Goal: Transaction & Acquisition: Purchase product/service

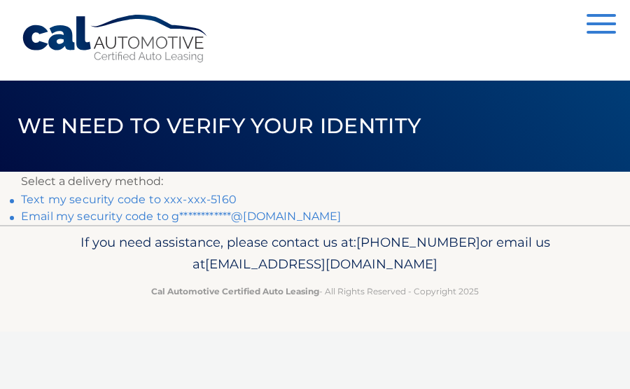
click at [95, 203] on link "Text my security code to xxx-xxx-5160" at bounding box center [129, 199] width 216 height 13
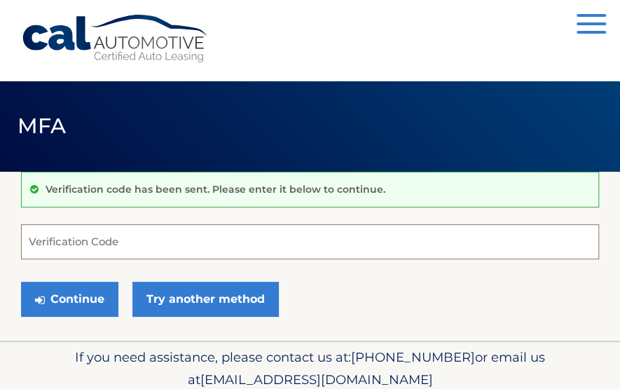
click at [92, 242] on input "Verification Code" at bounding box center [310, 241] width 578 height 35
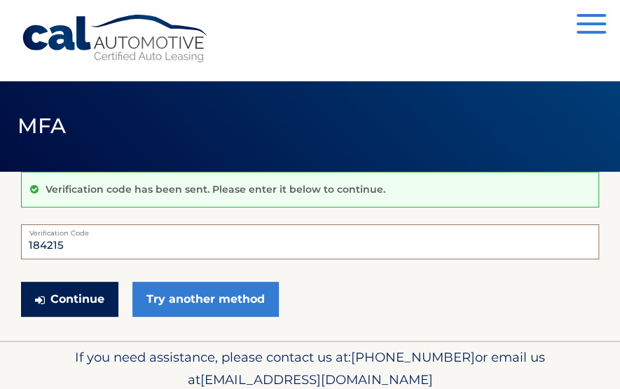
type input "184215"
click at [74, 302] on button "Continue" at bounding box center [69, 299] width 97 height 35
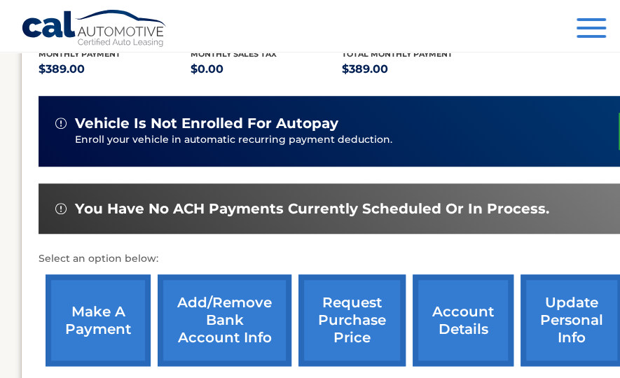
scroll to position [312, 0]
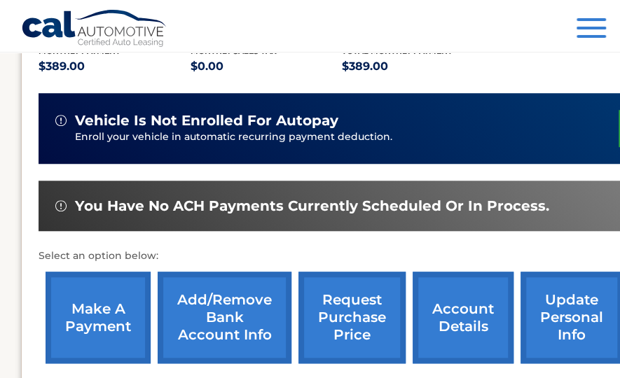
click at [103, 323] on link "make a payment" at bounding box center [98, 318] width 105 height 92
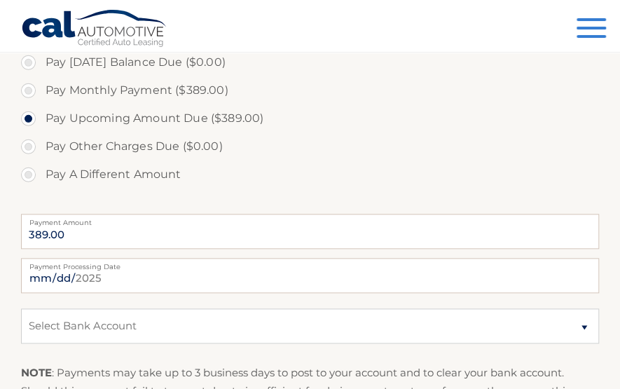
scroll to position [443, 0]
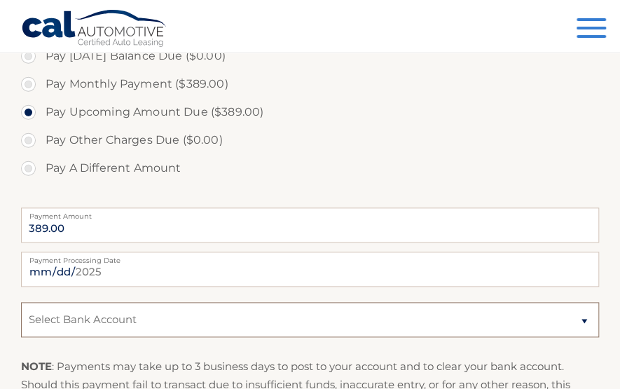
click at [586, 302] on select "Select Bank Account Checking TD BANK NA *****9444 Checking MUNICIPAL CREDIT UNI…" at bounding box center [310, 319] width 578 height 35
select select "ZjkyNTdhYTMtNjRmNi00YWNhLTg0YWItMWVhYjdiZTM5NWQ0"
click at [315, 302] on select "Select Bank Account Checking TD BANK NA *****9444 Checking MUNICIPAL CREDIT UNI…" at bounding box center [310, 319] width 578 height 35
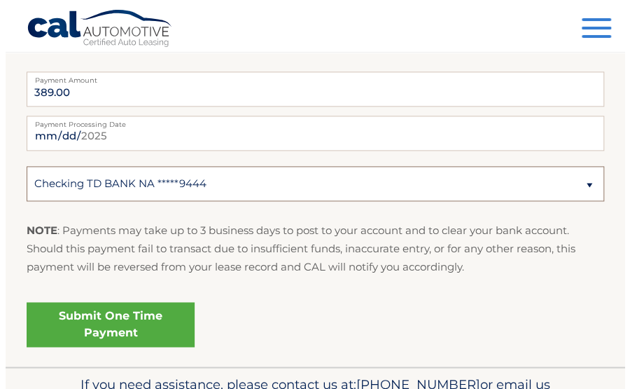
scroll to position [580, 0]
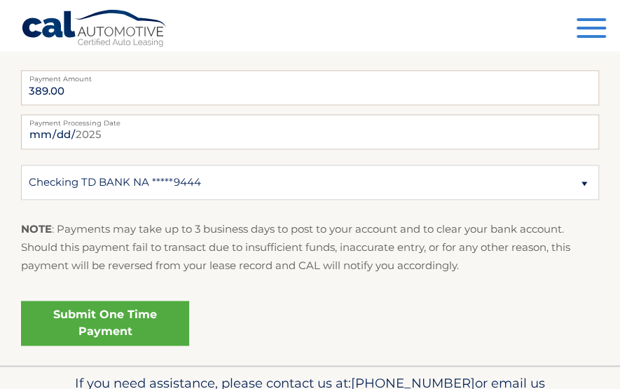
click at [99, 301] on link "Submit One Time Payment" at bounding box center [105, 323] width 168 height 45
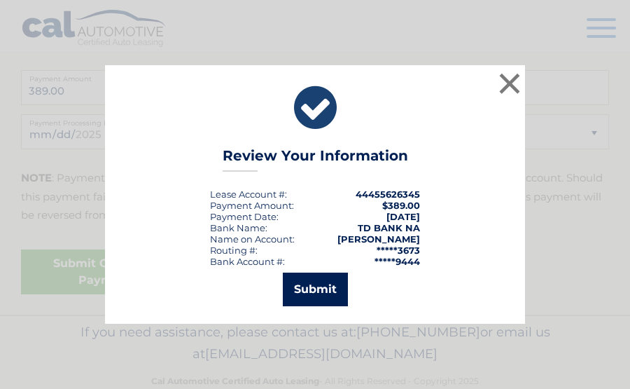
click at [322, 289] on button "Submit" at bounding box center [315, 289] width 65 height 34
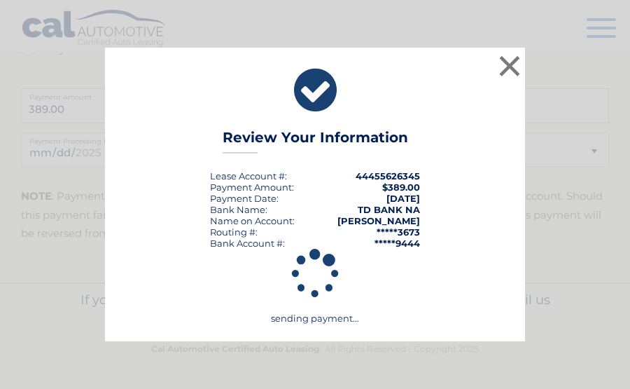
scroll to position [560, 0]
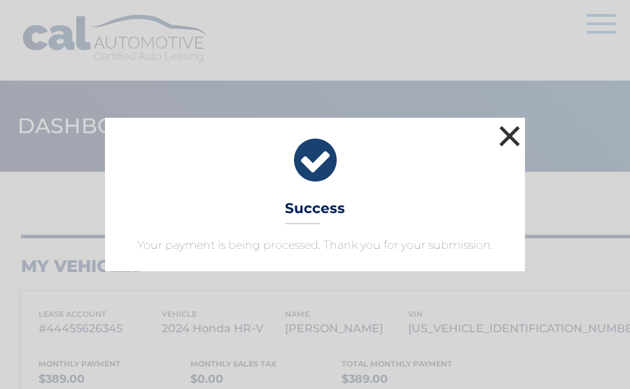
click at [503, 134] on button "×" at bounding box center [510, 136] width 28 height 28
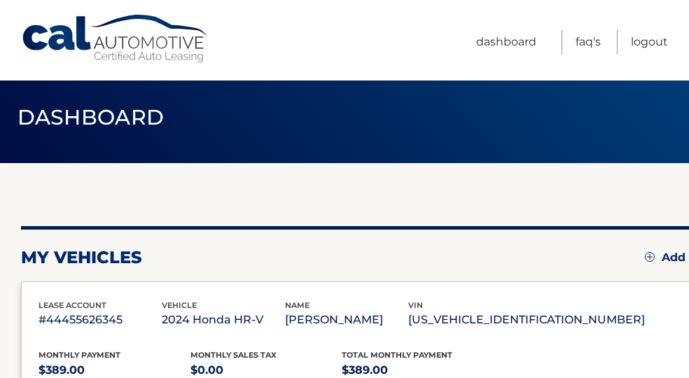
scroll to position [6, 0]
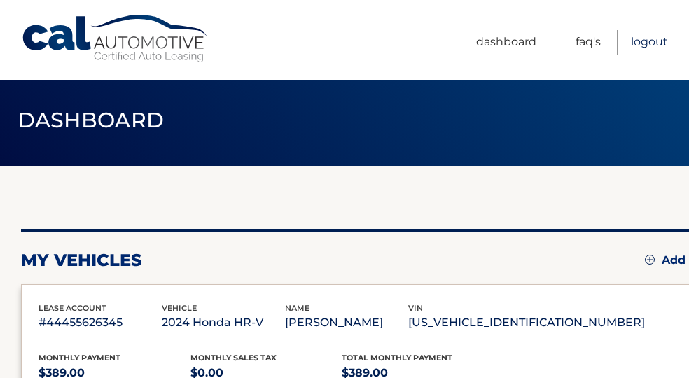
click at [619, 44] on link "Logout" at bounding box center [649, 42] width 37 height 25
